Goal: Navigation & Orientation: Understand site structure

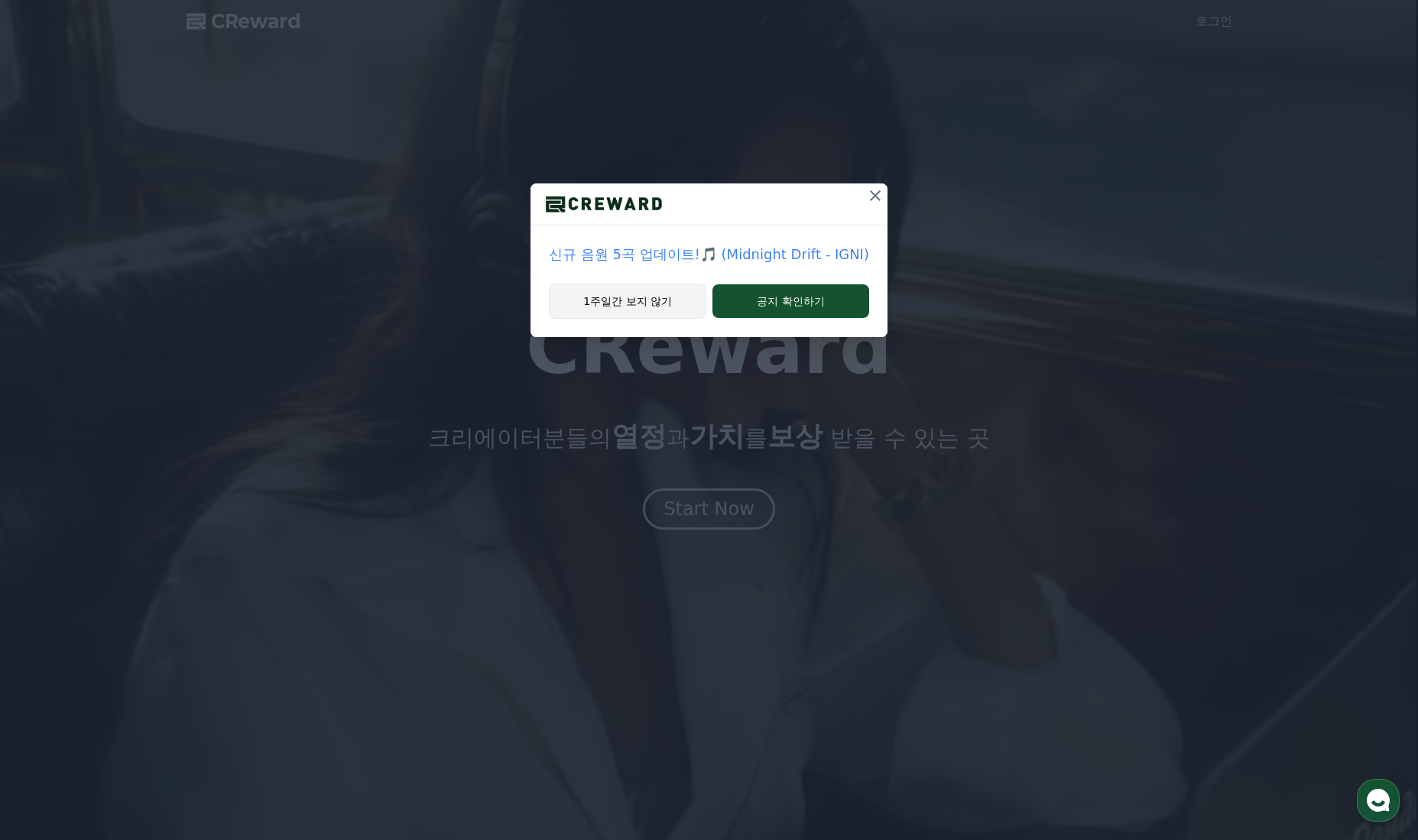
click at [625, 295] on button "1주일간 보지 않기" at bounding box center [627, 301] width 157 height 35
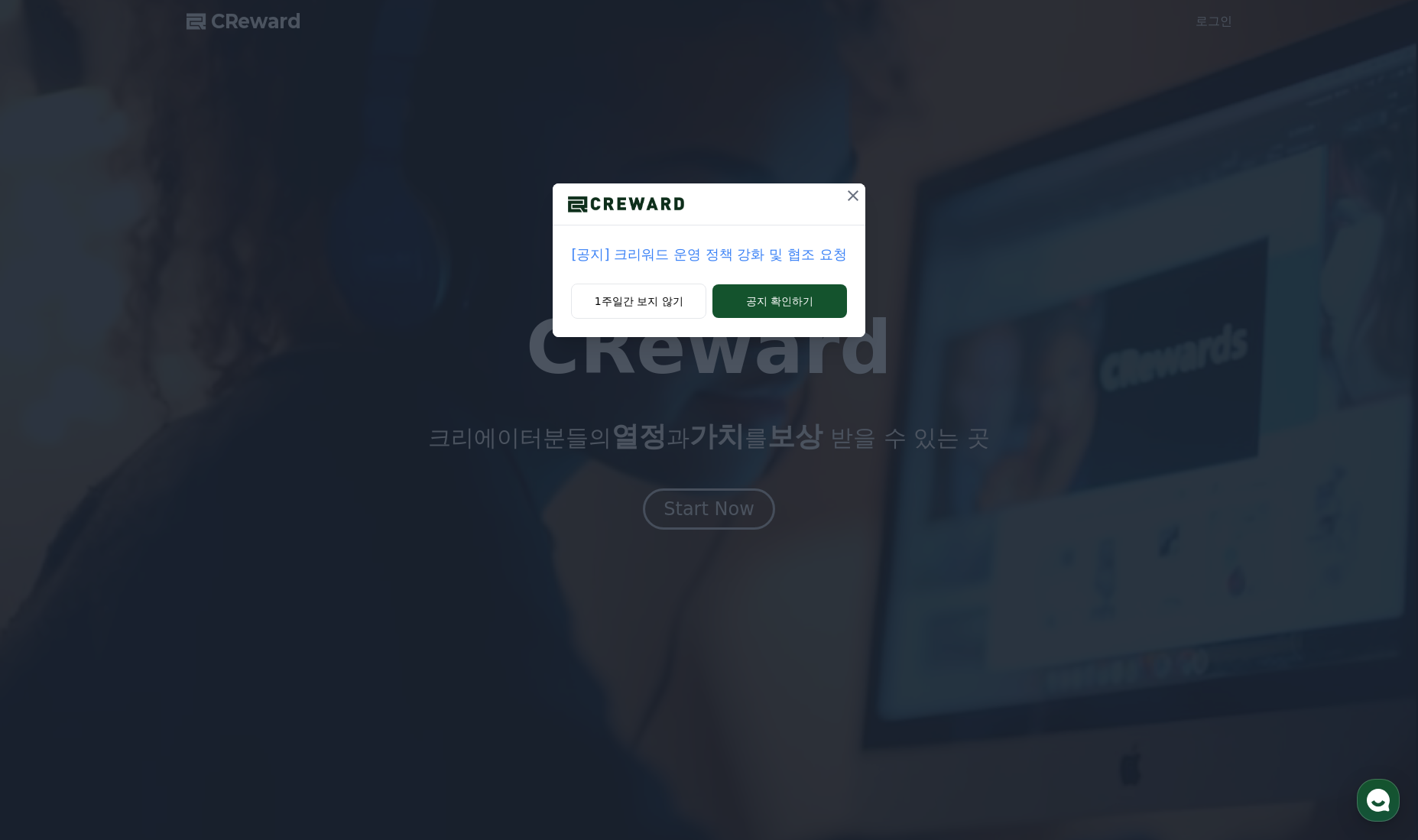
click at [854, 188] on button at bounding box center [853, 195] width 24 height 24
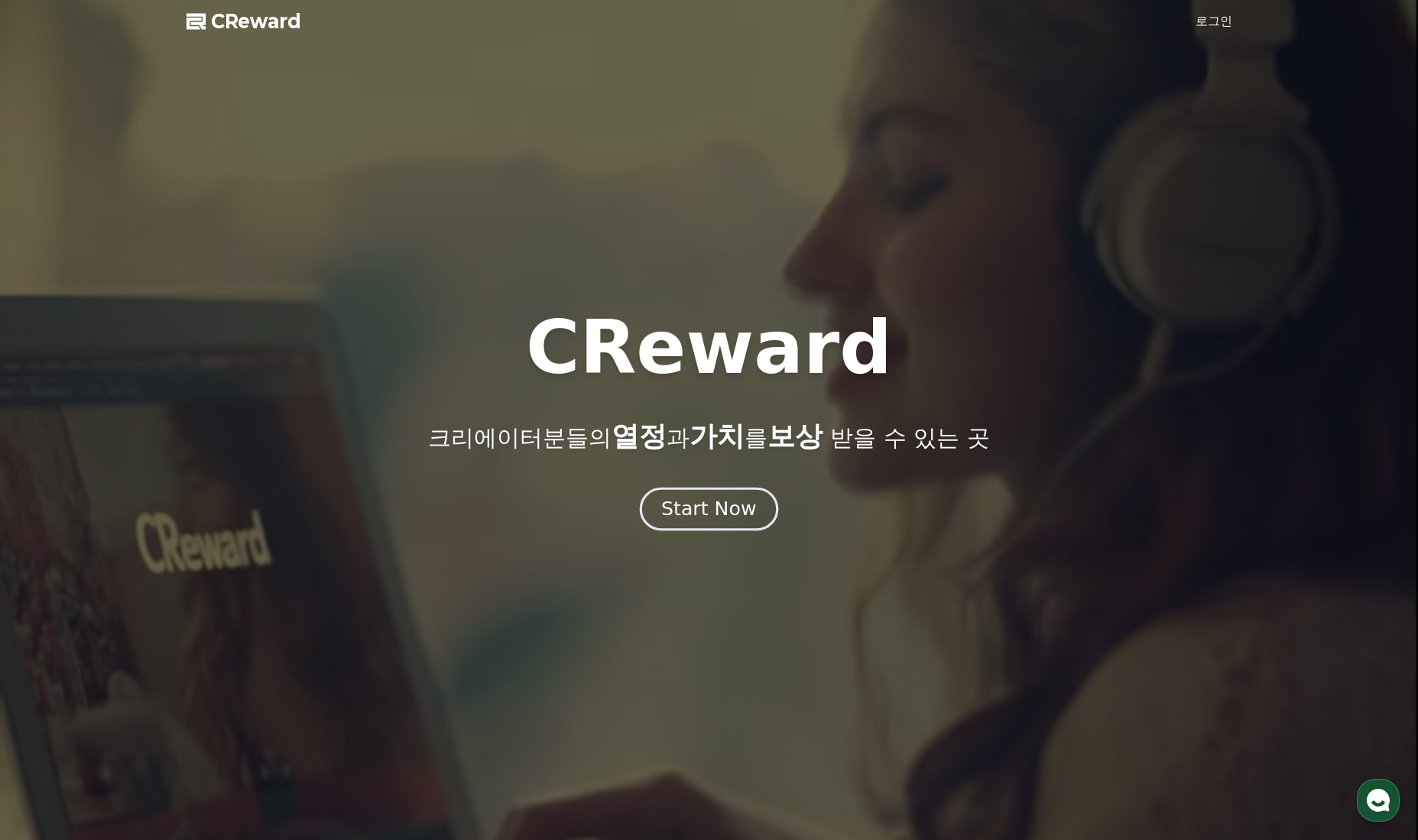
click at [715, 507] on div "Start Now" at bounding box center [709, 509] width 95 height 26
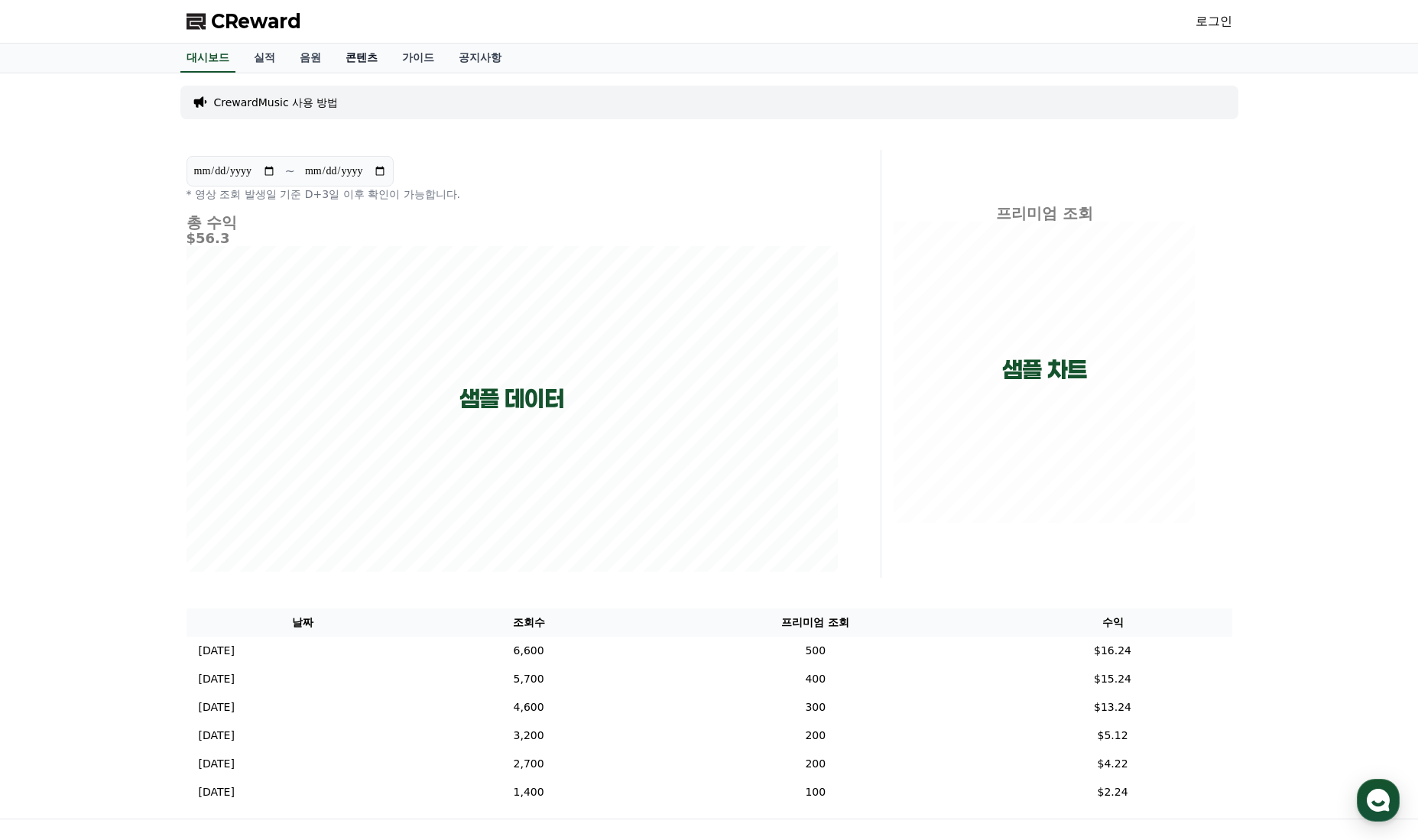
click at [354, 60] on link "콘텐츠" at bounding box center [361, 58] width 57 height 29
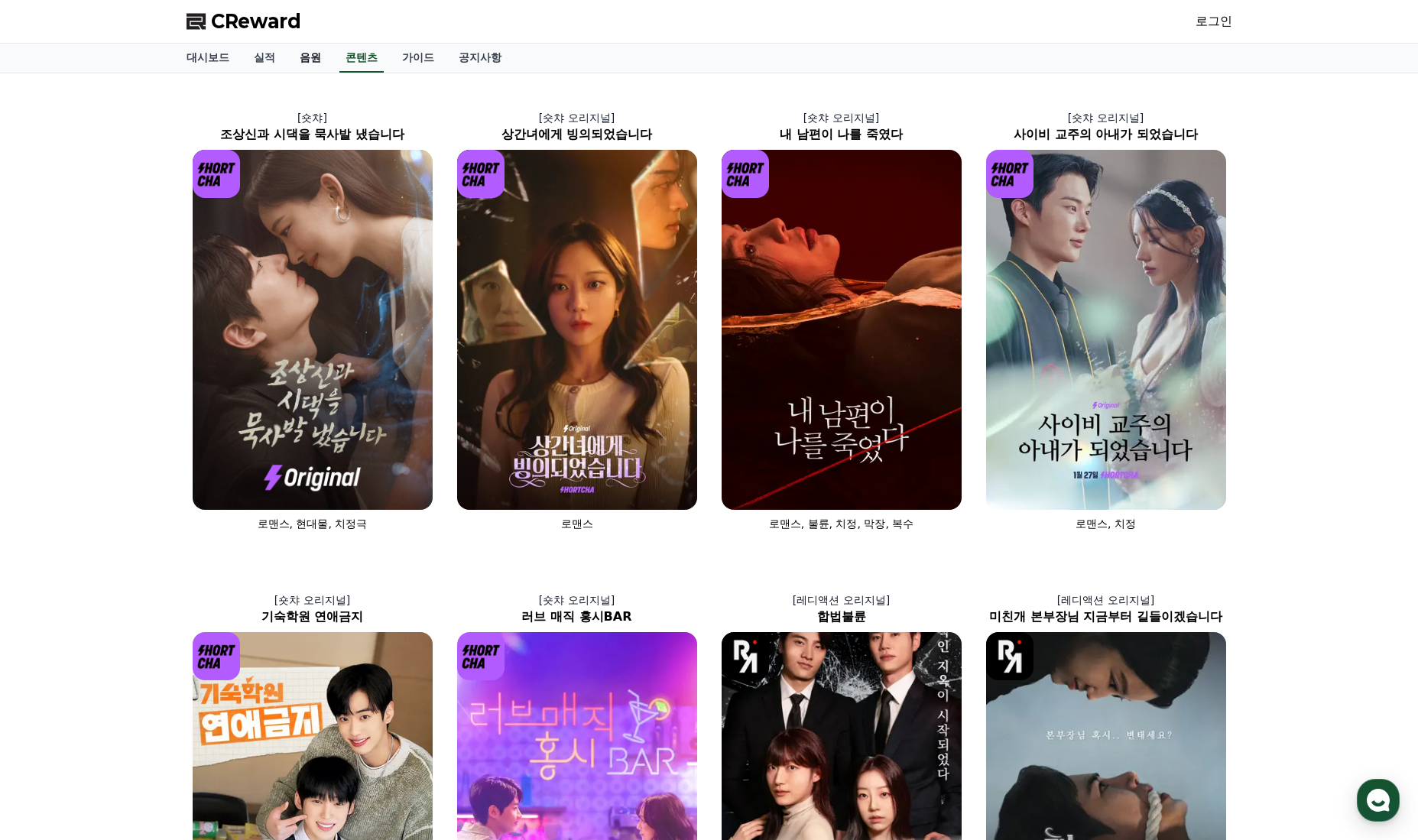
click at [314, 49] on link "음원" at bounding box center [310, 58] width 46 height 29
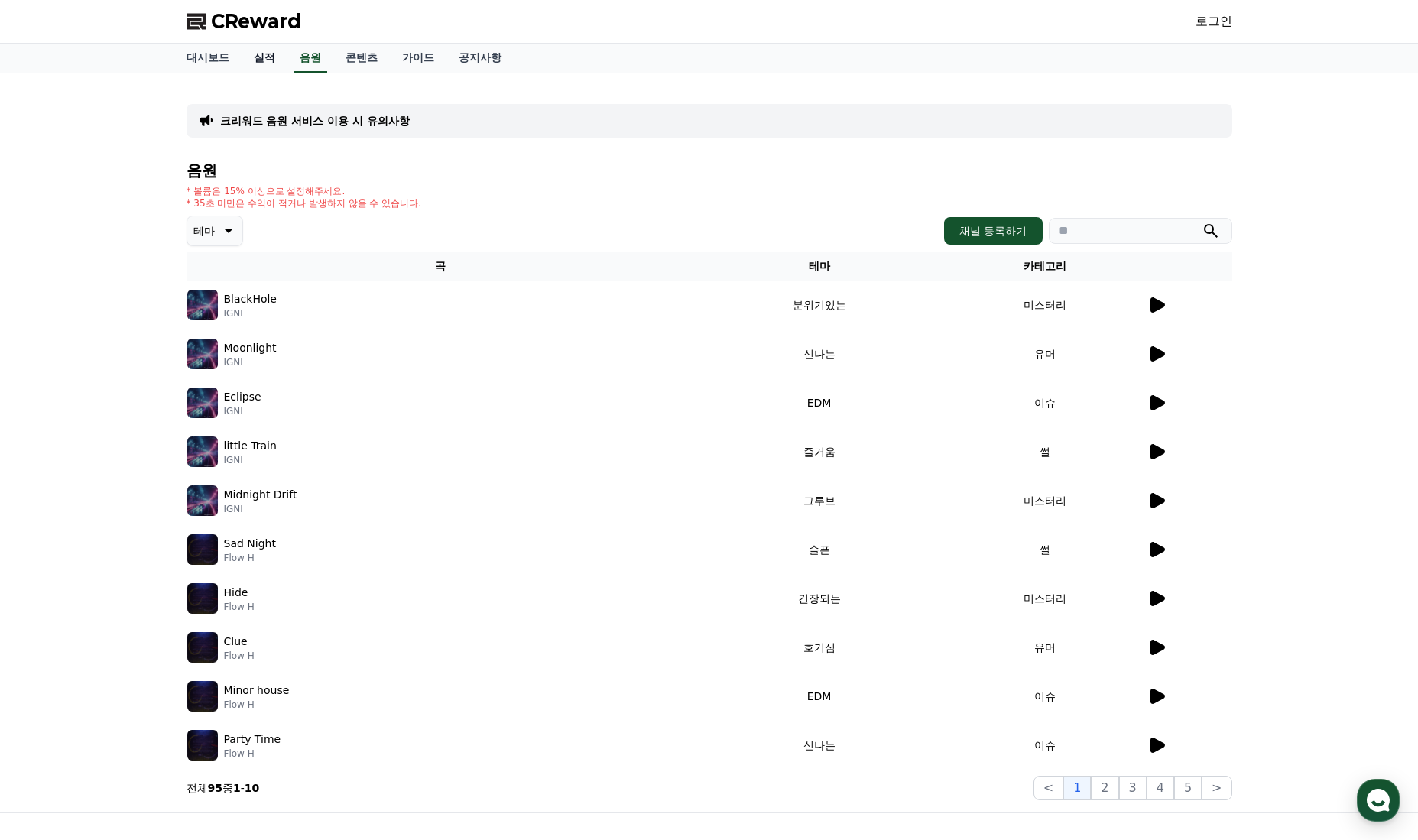
click at [276, 57] on link "실적" at bounding box center [264, 58] width 46 height 29
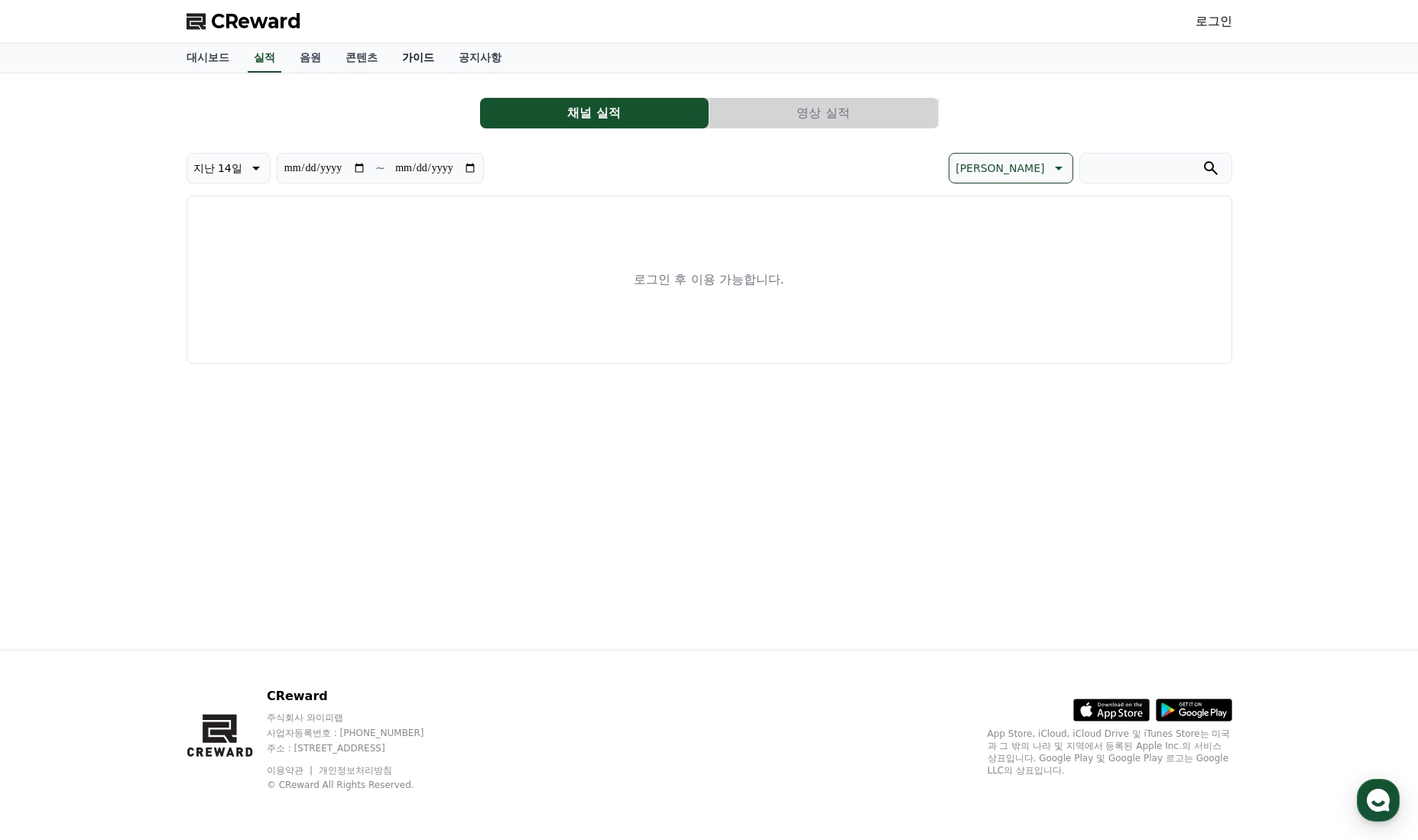
click at [416, 55] on link "가이드" at bounding box center [417, 58] width 57 height 29
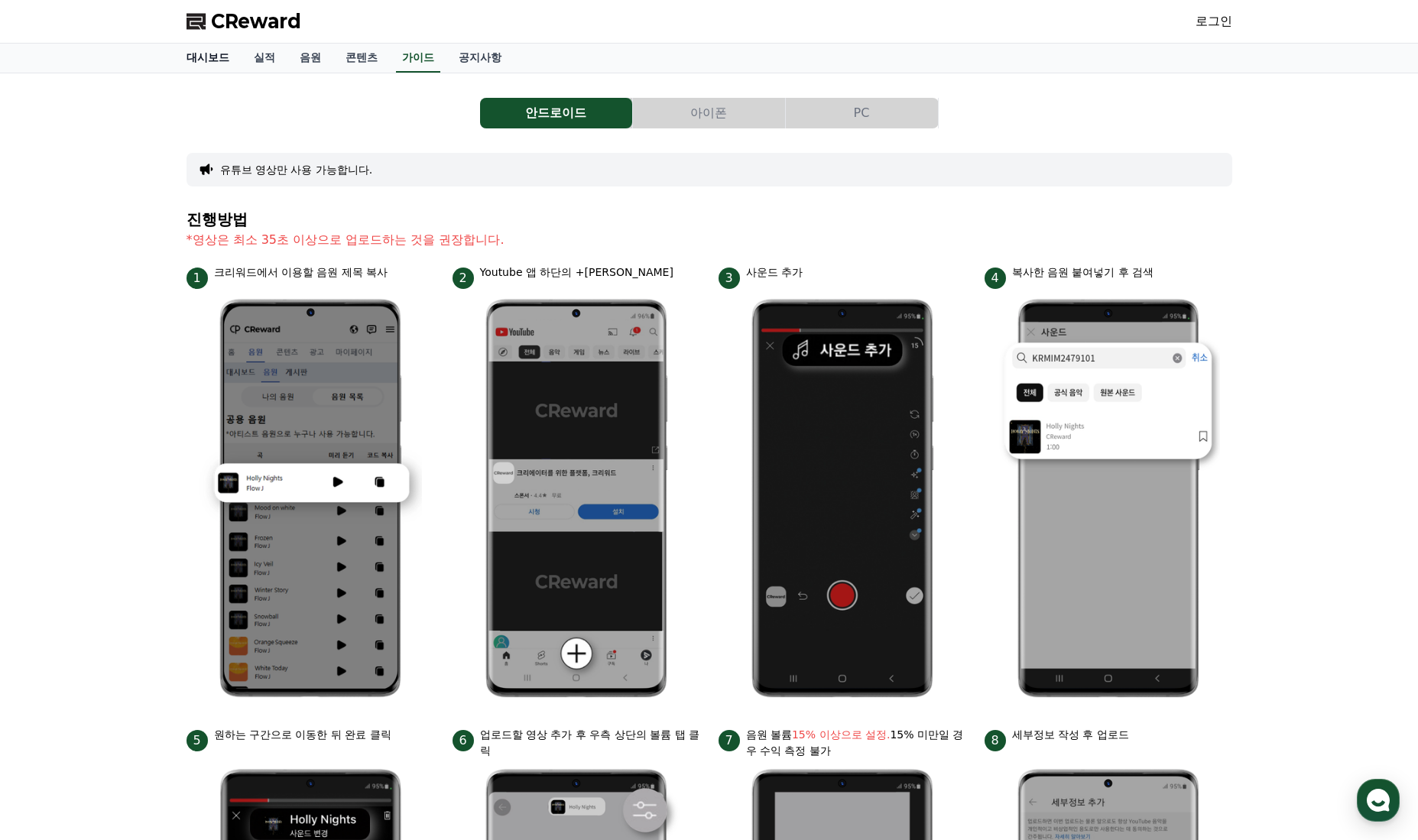
click at [205, 66] on link "대시보드" at bounding box center [207, 58] width 67 height 29
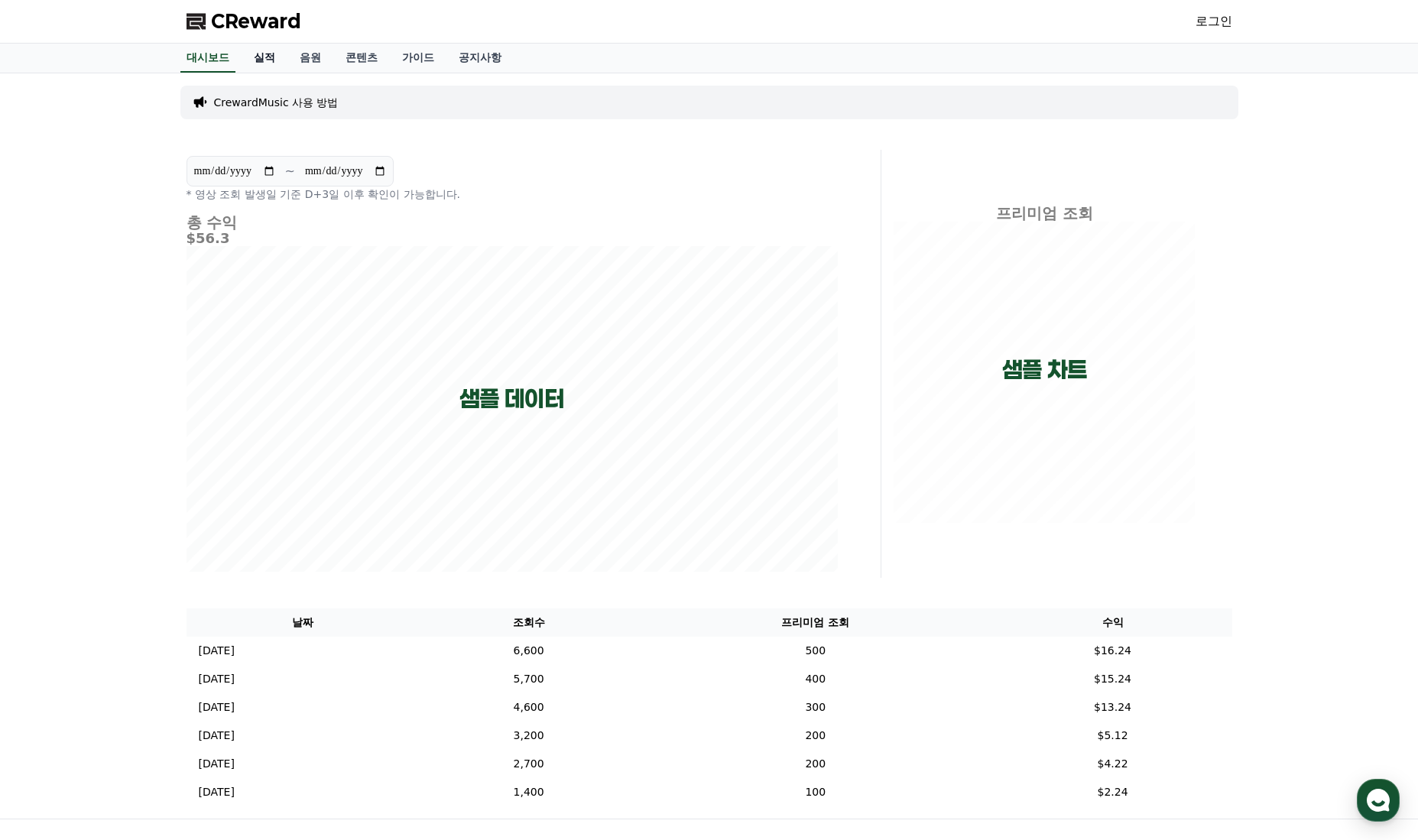
click at [269, 63] on link "실적" at bounding box center [264, 58] width 46 height 29
